Goal: Information Seeking & Learning: Learn about a topic

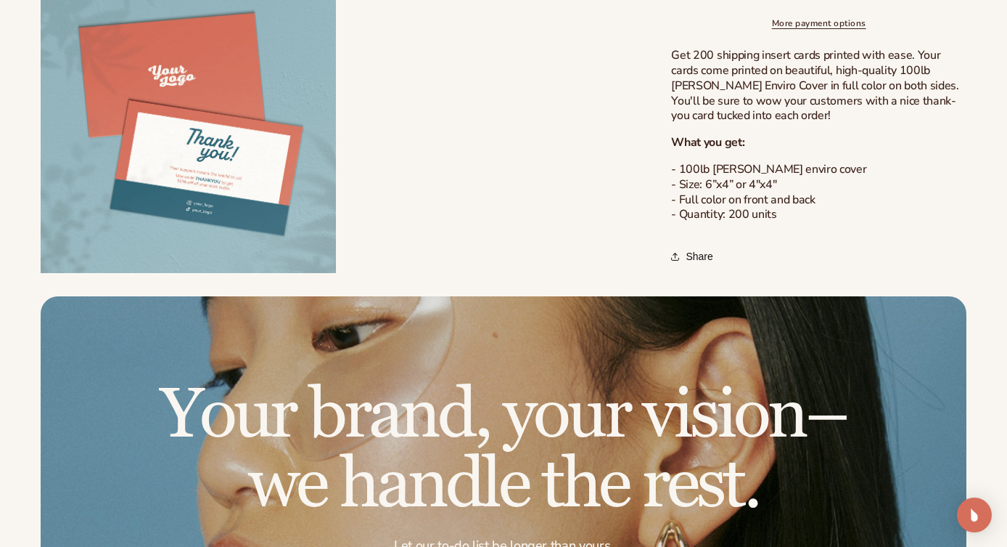
scroll to position [1675, 0]
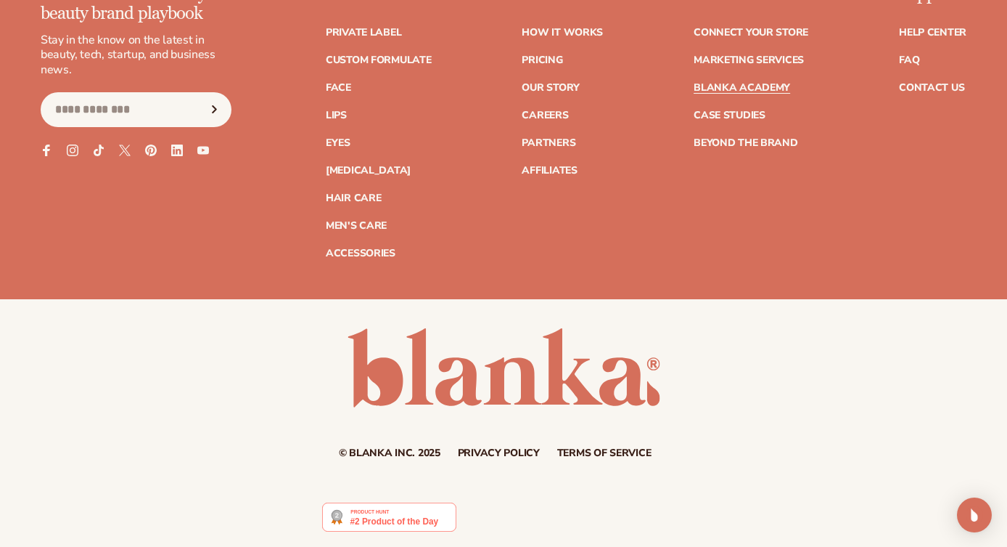
click at [763, 86] on link "Blanka Academy" at bounding box center [742, 88] width 97 height 10
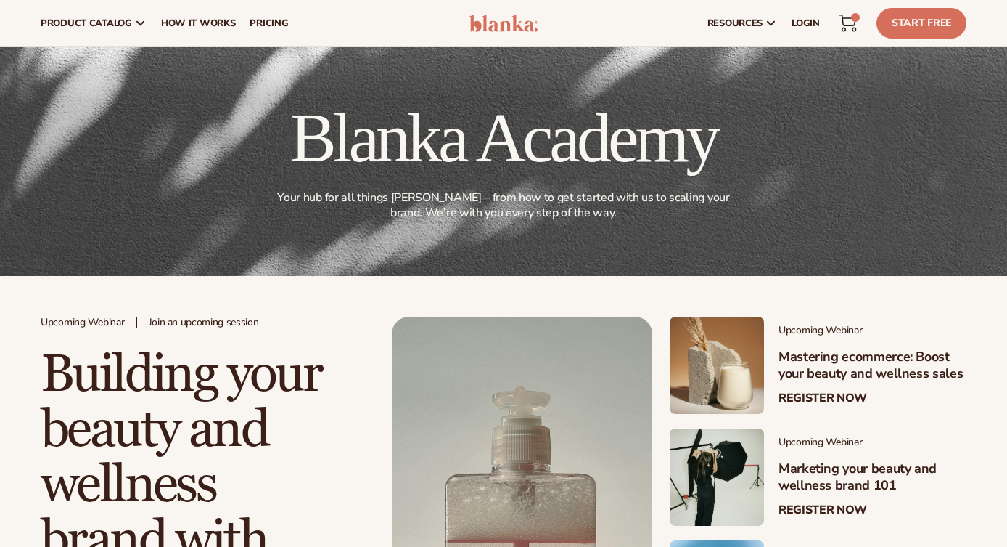
scroll to position [420, 0]
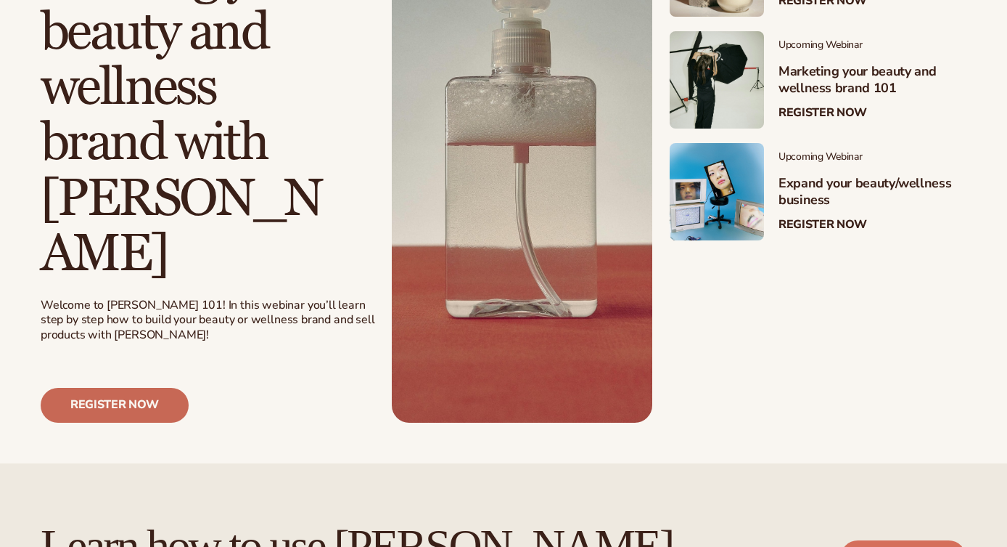
click at [122, 388] on link "Register now" at bounding box center [115, 405] width 148 height 35
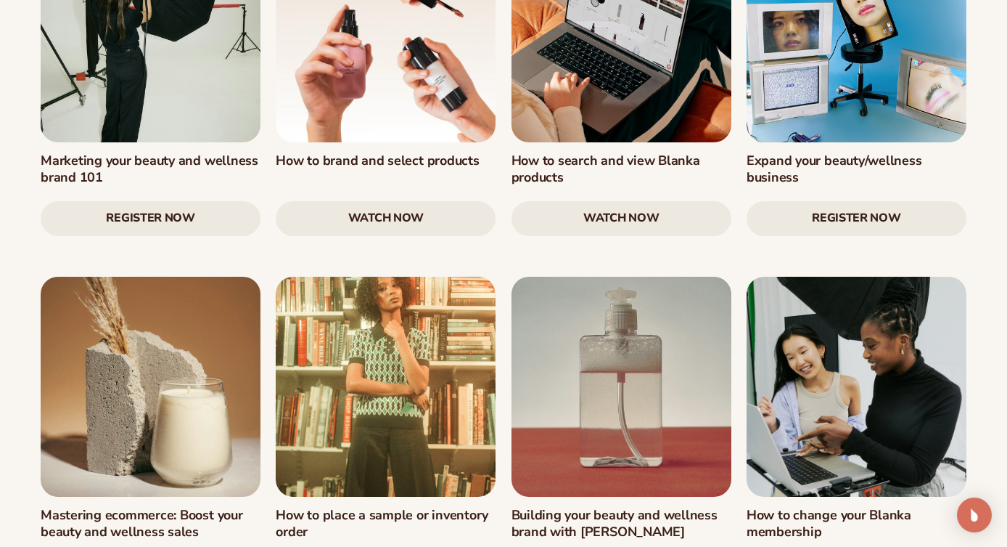
scroll to position [1655, 0]
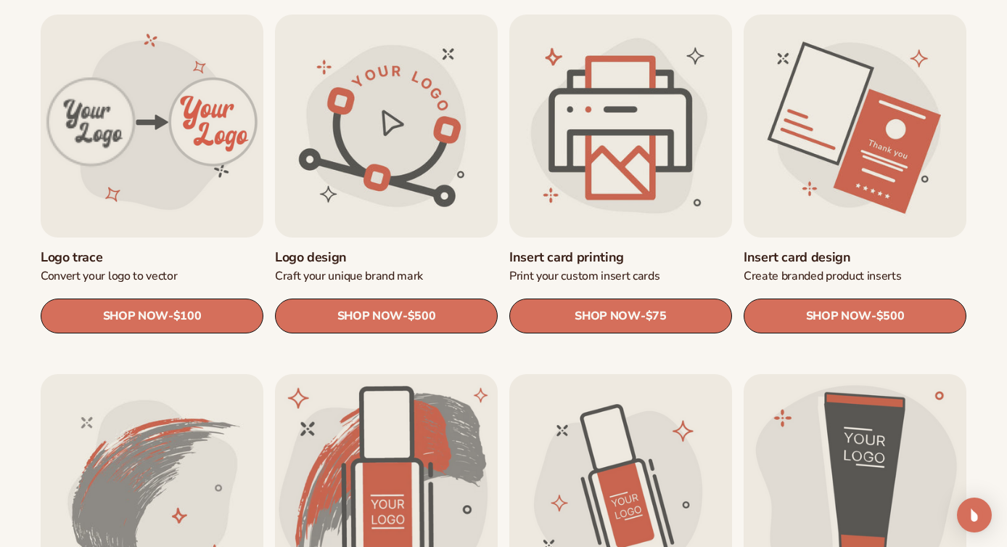
scroll to position [487, 0]
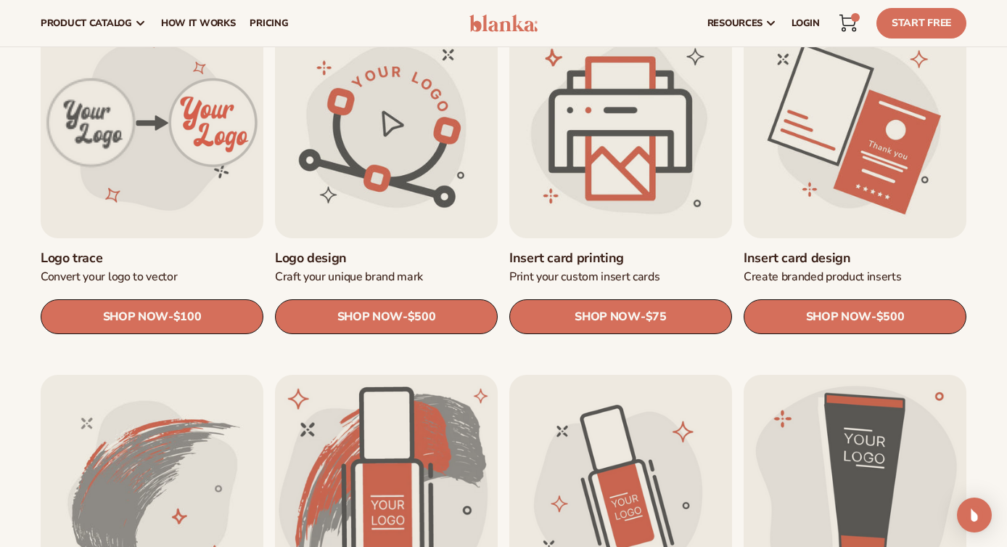
click at [621, 250] on link "Insert card printing" at bounding box center [621, 258] width 223 height 17
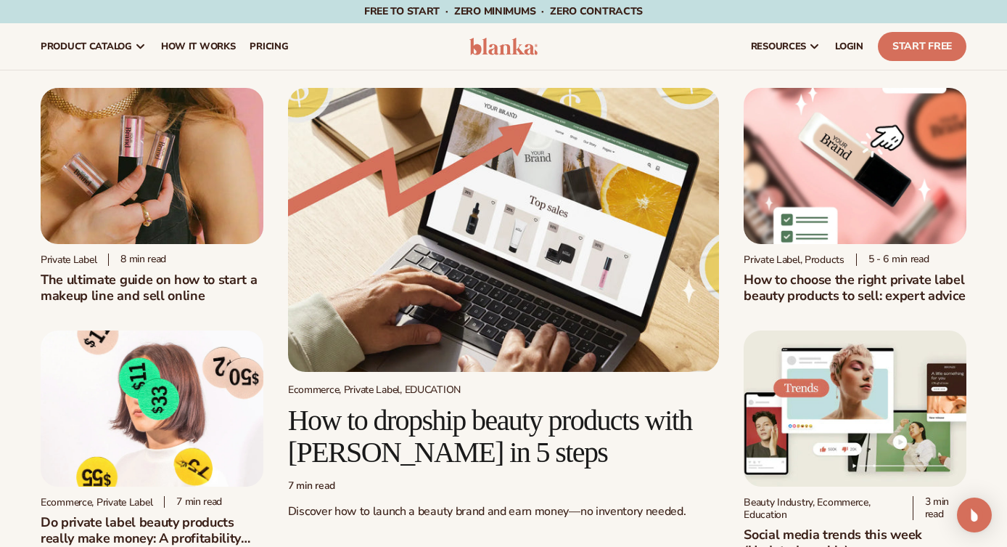
scroll to position [611, 0]
